Goal: Transaction & Acquisition: Purchase product/service

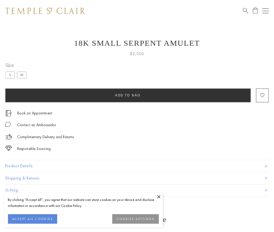
scroll to position [2, 0]
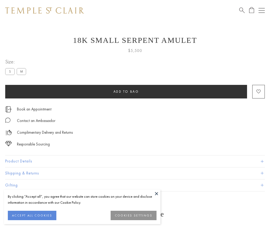
click at [126, 91] on span "Add to bag" at bounding box center [127, 91] width 26 height 4
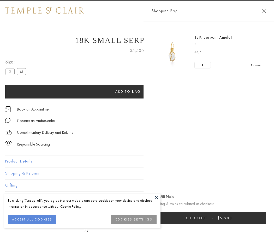
click at [267, 218] on button "Checkout $5,500" at bounding box center [209, 218] width 115 height 12
